Goal: Transaction & Acquisition: Purchase product/service

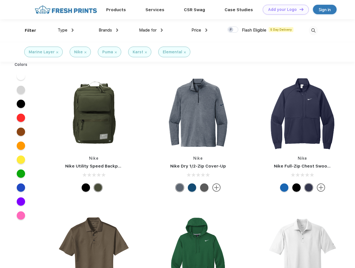
click at [284, 9] on link "Add your Logo Design Tool" at bounding box center [286, 10] width 46 height 10
click at [0, 0] on div "Design Tool" at bounding box center [0, 0] width 0 height 0
click at [299, 9] on link "Add your Logo Design Tool" at bounding box center [286, 10] width 46 height 10
click at [27, 30] on div "Filter" at bounding box center [30, 30] width 11 height 6
click at [66, 30] on span "Type" at bounding box center [63, 30] width 10 height 5
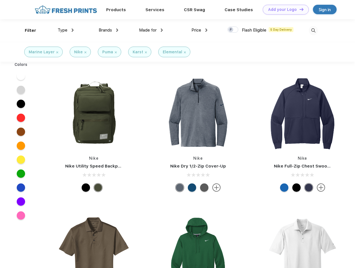
click at [109, 30] on span "Brands" at bounding box center [105, 30] width 13 height 5
click at [151, 30] on span "Made for" at bounding box center [148, 30] width 18 height 5
click at [200, 30] on span "Price" at bounding box center [197, 30] width 10 height 5
click at [233, 30] on div at bounding box center [233, 30] width 11 height 6
click at [231, 30] on input "checkbox" at bounding box center [230, 28] width 4 height 4
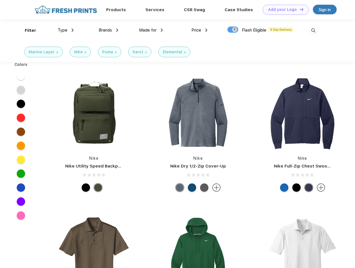
click at [314, 30] on img at bounding box center [313, 30] width 9 height 9
